Goal: Task Accomplishment & Management: Manage account settings

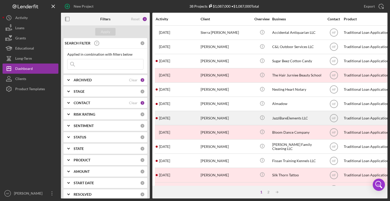
scroll to position [2, 3]
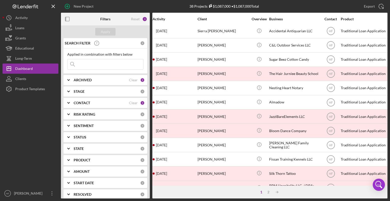
click at [112, 80] on div "ARCHIVED" at bounding box center [101, 80] width 55 height 4
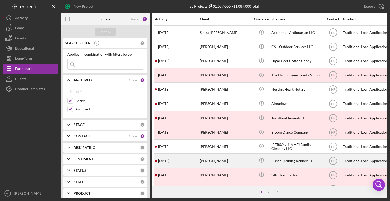
scroll to position [0, 0]
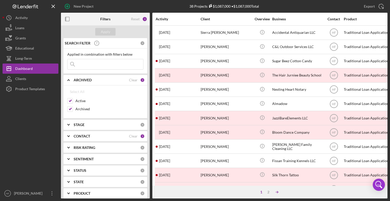
click at [277, 193] on icon "Icon/Table Sort Arrow" at bounding box center [277, 192] width 10 height 10
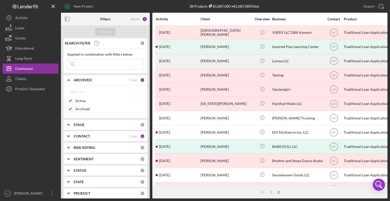
click at [207, 64] on div "[PERSON_NAME]" at bounding box center [225, 60] width 51 height 13
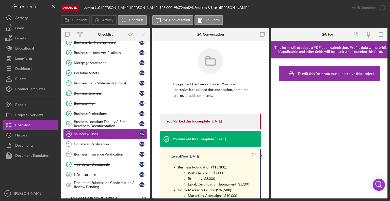
scroll to position [102, 0]
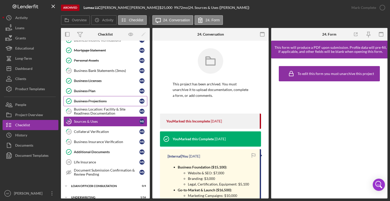
click at [104, 99] on div "Business Projections" at bounding box center [106, 101] width 65 height 4
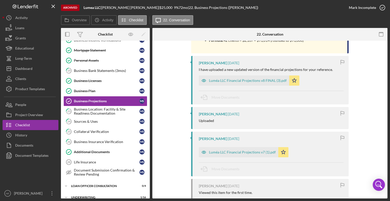
scroll to position [1157, 0]
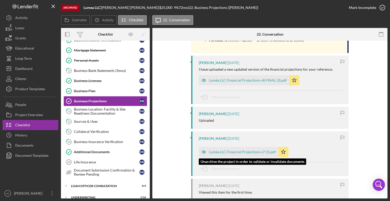
click at [231, 150] on div "Luméa LLC Financial Projections v7 (1).pdf" at bounding box center [242, 152] width 67 height 4
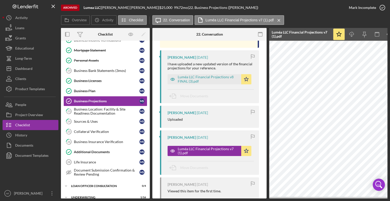
scroll to position [0, 34]
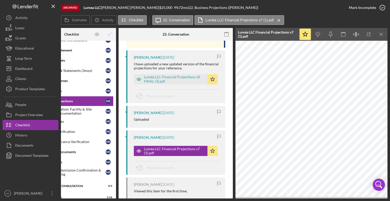
drag, startPoint x: 116, startPoint y: 97, endPoint x: 109, endPoint y: 60, distance: 37.9
click at [121, 56] on div "Overview Internal Workflow Stage Done Icon/Dropdown Arrow Icon/Archived Archive…" at bounding box center [224, 113] width 326 height 170
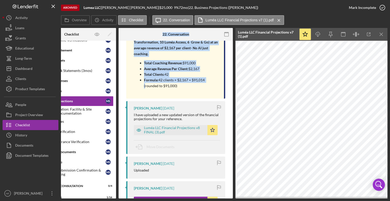
scroll to position [1249, 0]
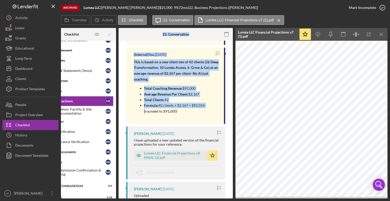
drag, startPoint x: 114, startPoint y: 96, endPoint x: 119, endPoint y: 85, distance: 12.3
click at [119, 85] on div "Overview Internal Workflow Stage Done Icon/Dropdown Arrow Icon/Archived Archive…" at bounding box center [224, 113] width 326 height 170
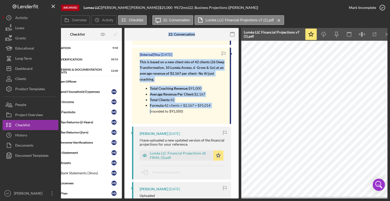
scroll to position [0, 0]
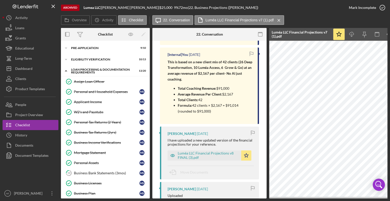
click at [204, 117] on div "This is based on a new client mix of 42 clients (26 Deep Transformation, 10 Lum…" at bounding box center [209, 88] width 85 height 58
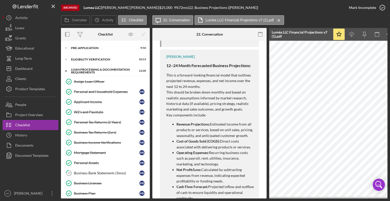
scroll to position [1401, 0]
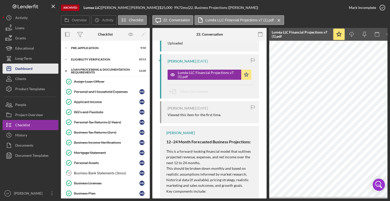
drag, startPoint x: 28, startPoint y: 66, endPoint x: 36, endPoint y: 65, distance: 7.1
click at [28, 66] on div "Dashboard" at bounding box center [23, 68] width 17 height 11
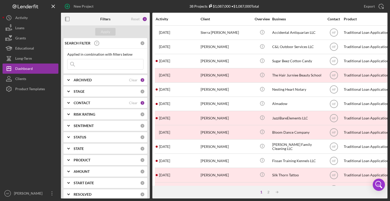
click at [92, 93] on div "STAGE" at bounding box center [107, 91] width 66 height 4
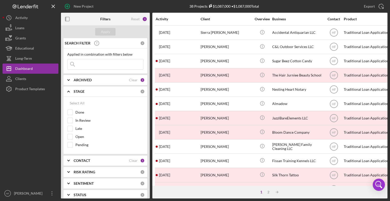
click at [98, 78] on div "ARCHIVED" at bounding box center [101, 80] width 55 height 4
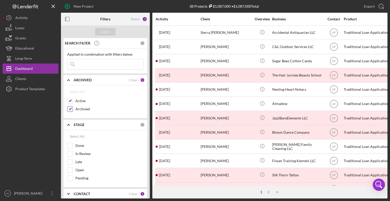
click at [69, 108] on input "Archived" at bounding box center [69, 108] width 5 height 5
checkbox input "false"
click at [111, 30] on button "Apply" at bounding box center [105, 32] width 20 height 8
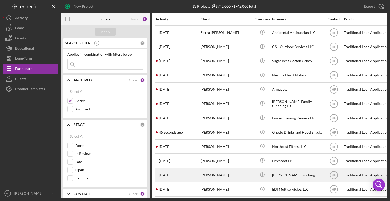
click at [226, 179] on div "Antonia Redner" at bounding box center [225, 174] width 51 height 13
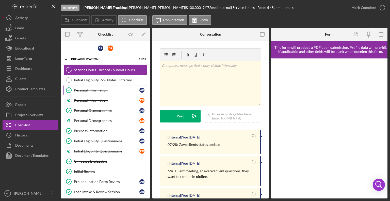
click at [104, 90] on div "Personal Information" at bounding box center [106, 90] width 65 height 4
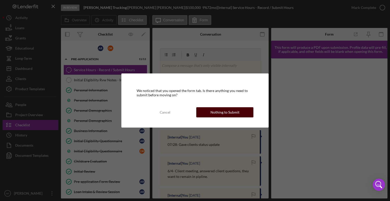
click at [246, 110] on button "Nothing to Submit" at bounding box center [224, 112] width 57 height 10
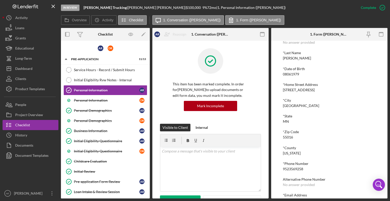
scroll to position [58, 0]
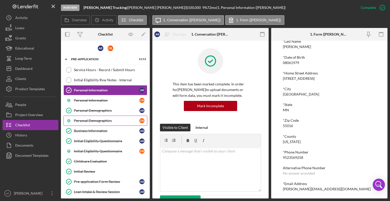
click at [113, 116] on link "Personal Demographics D R" at bounding box center [105, 120] width 84 height 10
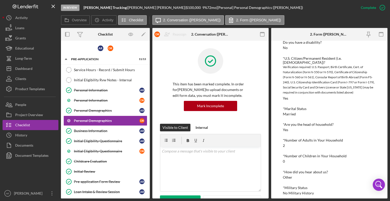
scroll to position [111, 0]
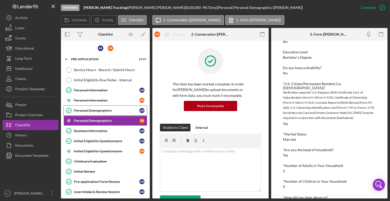
click at [101, 109] on div "Personal Demographics" at bounding box center [106, 110] width 65 height 4
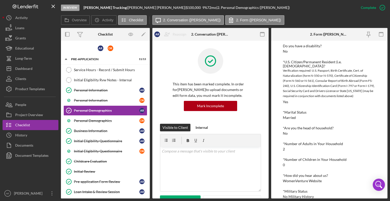
scroll to position [136, 0]
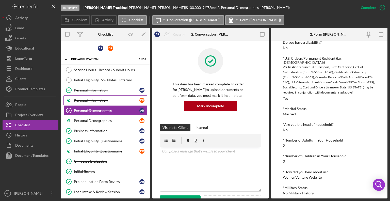
click at [90, 101] on div "Personal Information" at bounding box center [106, 100] width 65 height 4
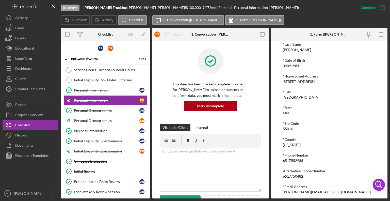
scroll to position [58, 0]
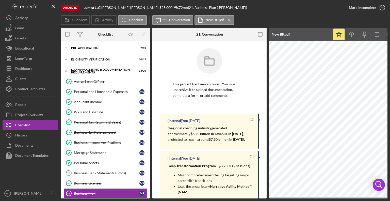
scroll to position [51, 0]
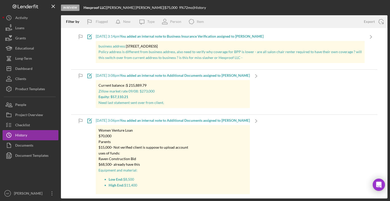
scroll to position [482, 0]
